Goal: Information Seeking & Learning: Learn about a topic

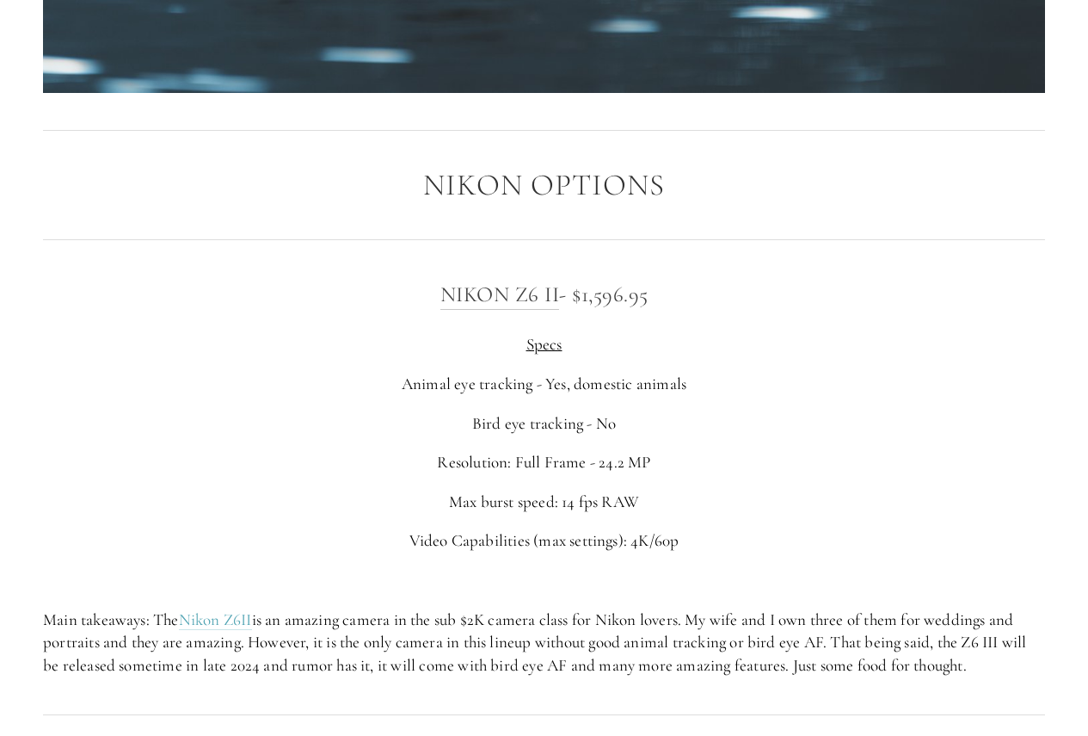
scroll to position [2495, 0]
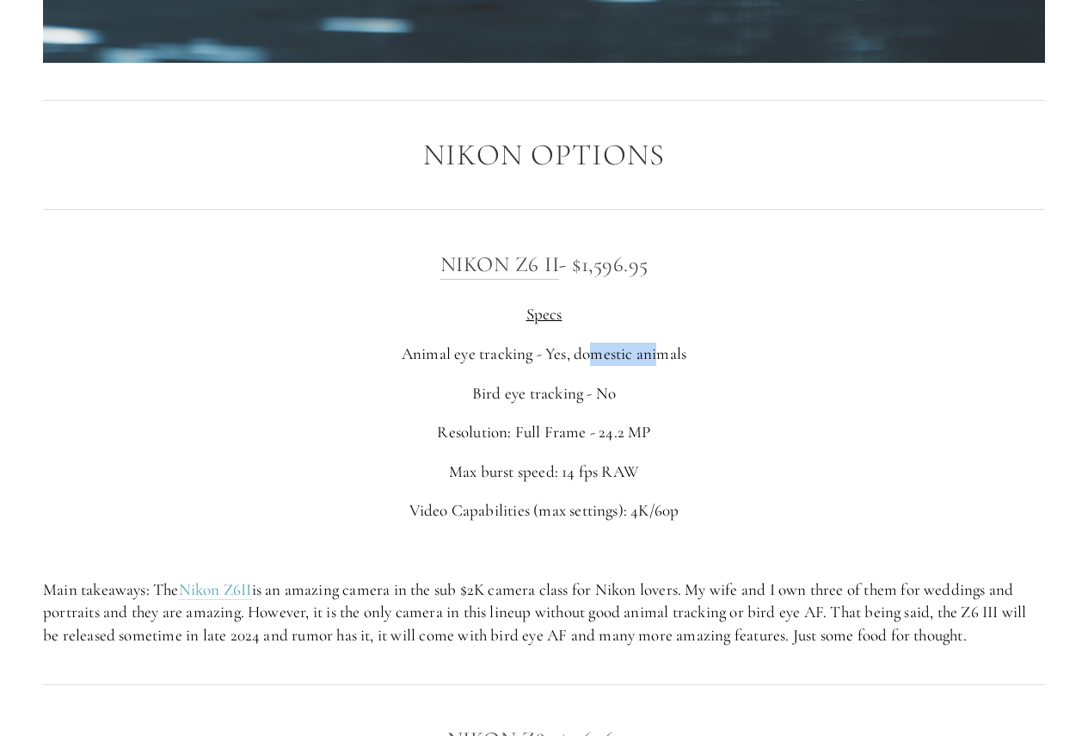
drag, startPoint x: 593, startPoint y: 359, endPoint x: 659, endPoint y: 355, distance: 66.3
click at [659, 355] on p "Animal eye tracking - Yes, domestic animals" at bounding box center [544, 353] width 1002 height 23
click at [579, 372] on div "Nikon Z6 II - $1,596.95 Specs Animal eye tracking - Yes, domestic animals Bird …" at bounding box center [544, 446] width 1002 height 399
click at [607, 400] on p "Bird eye tracking - No" at bounding box center [544, 393] width 1002 height 23
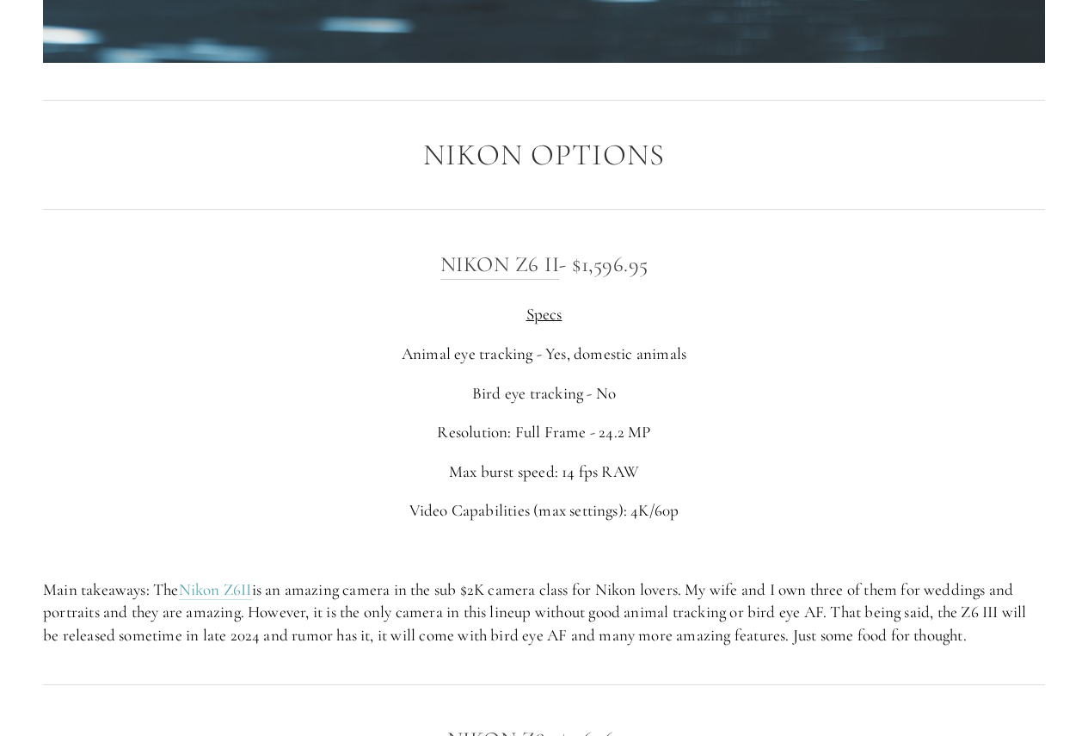
click at [637, 423] on p "Resolution: Full Frame - 24.2 MP" at bounding box center [544, 432] width 1002 height 23
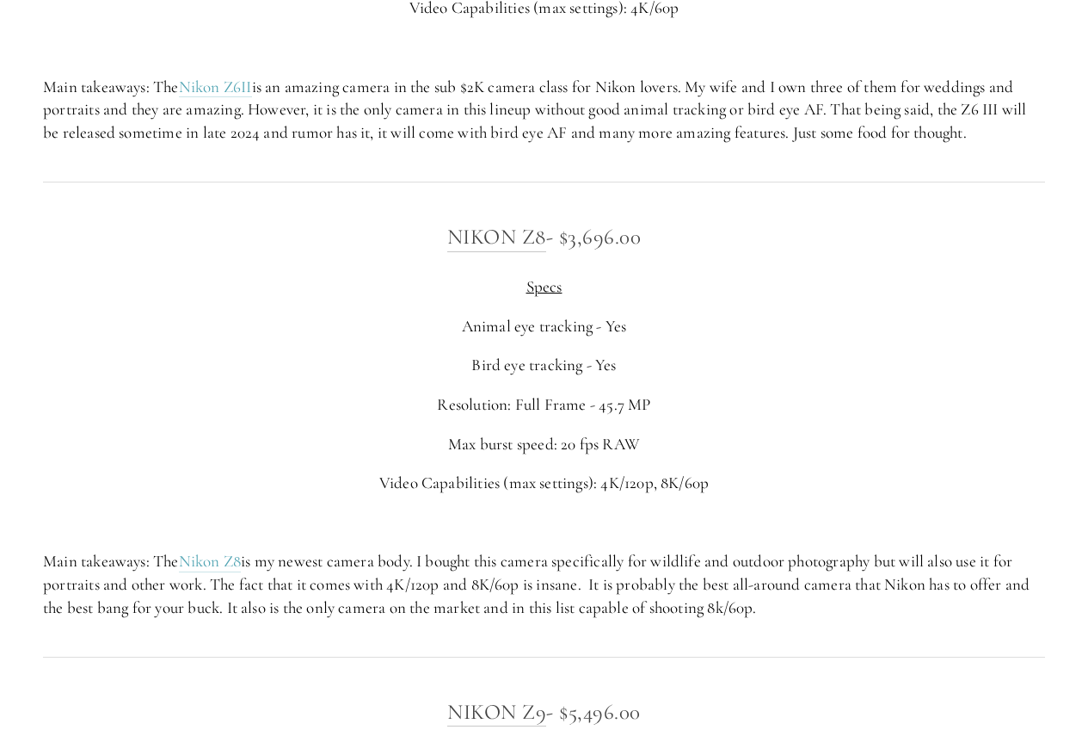
scroll to position [3011, 0]
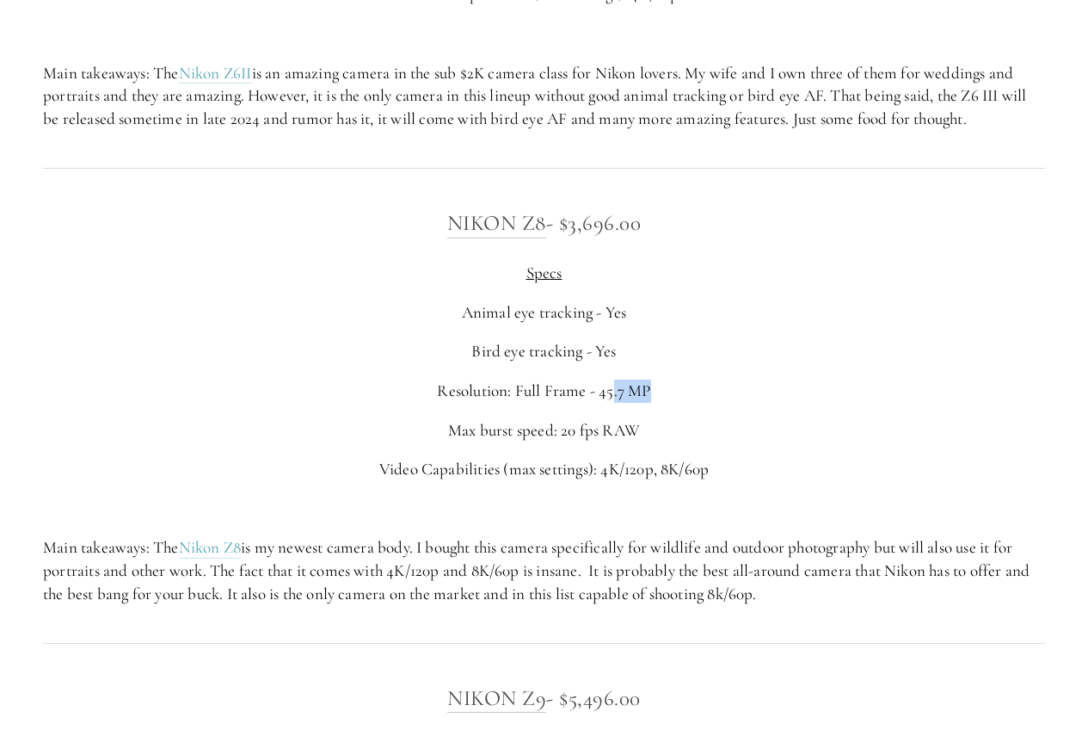
drag, startPoint x: 649, startPoint y: 394, endPoint x: 612, endPoint y: 397, distance: 38.0
click at [612, 397] on p "Resolution: Full Frame - 45.7 MP" at bounding box center [544, 390] width 1002 height 23
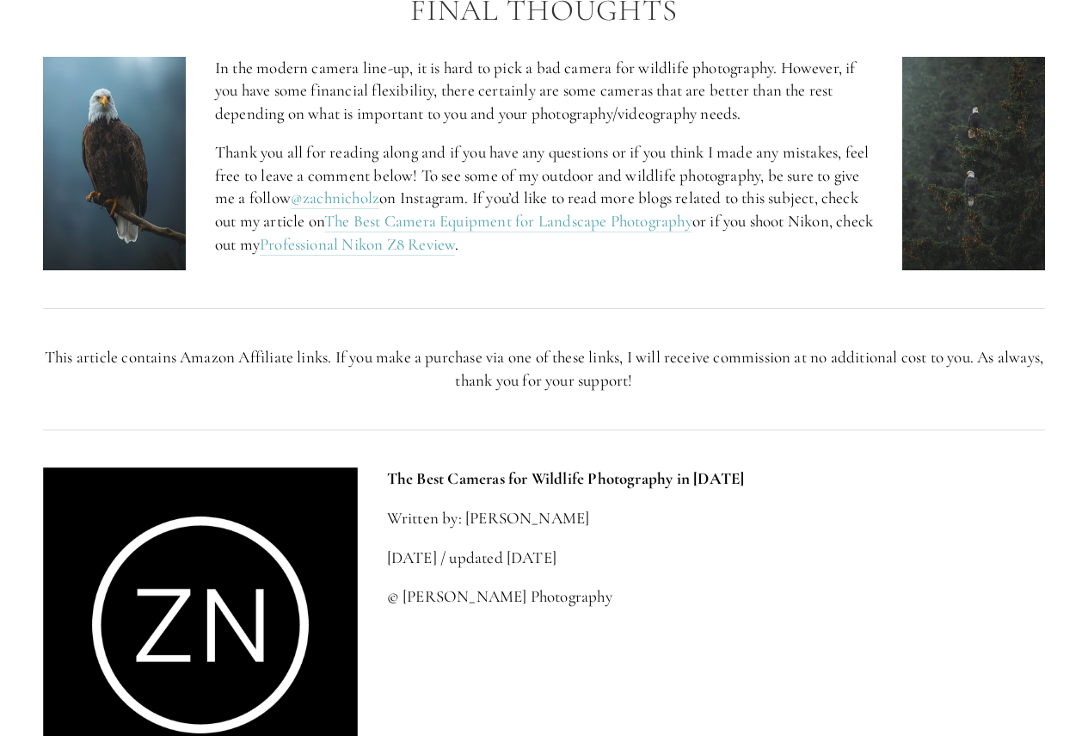
scroll to position [7140, 0]
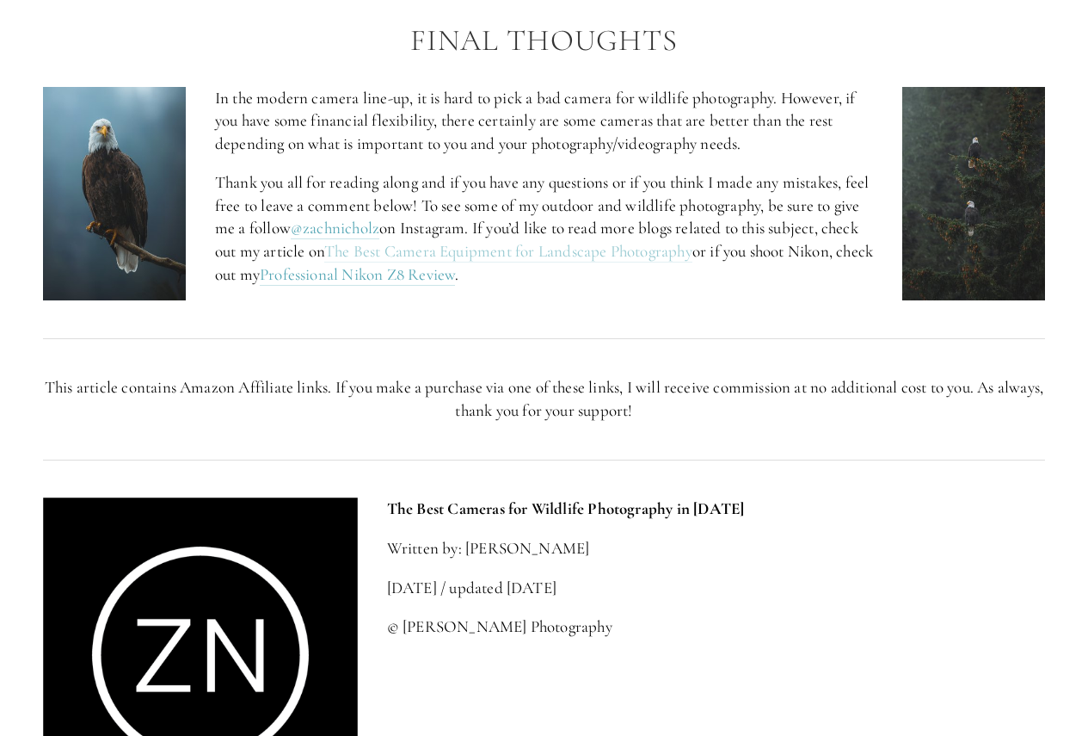
click at [636, 254] on link "The Best Camera Equipment for Landscape Photography" at bounding box center [508, 252] width 368 height 22
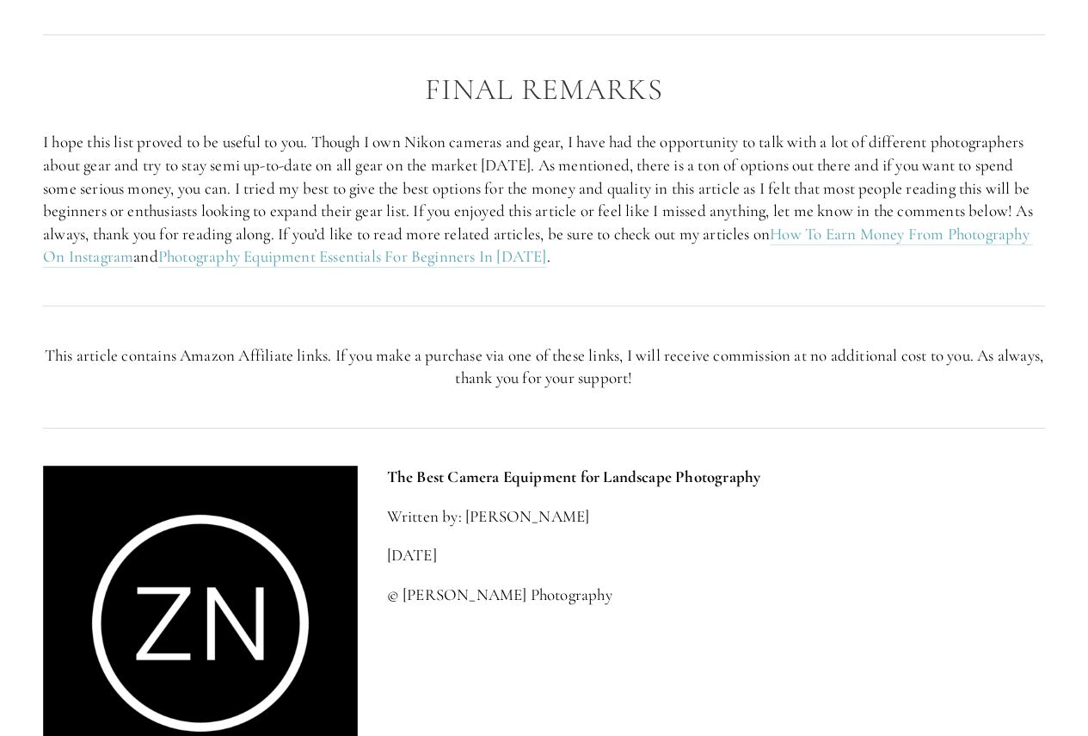
scroll to position [5334, 0]
